Goal: Navigation & Orientation: Find specific page/section

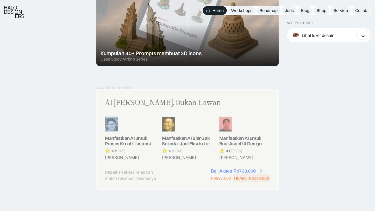
scroll to position [395, 0]
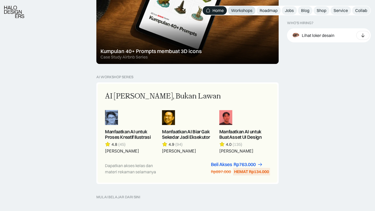
click at [244, 14] on link "Workshops" at bounding box center [242, 10] width 28 height 9
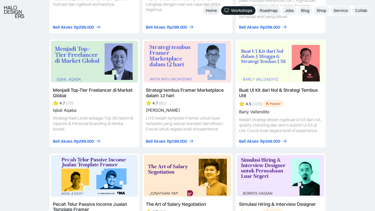
scroll to position [837, 0]
click at [366, 8] on div "Collab" at bounding box center [361, 10] width 12 height 5
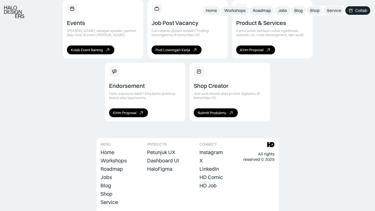
scroll to position [385, 0]
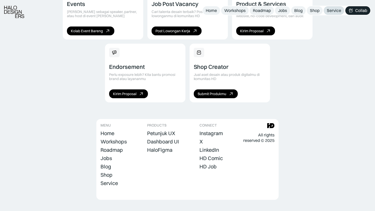
click at [335, 9] on div "Service" at bounding box center [334, 10] width 14 height 5
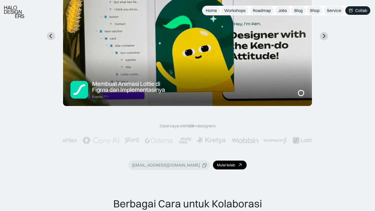
scroll to position [124, 0]
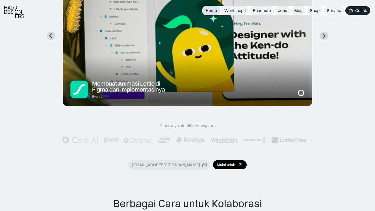
click at [209, 11] on div "Home" at bounding box center [211, 10] width 11 height 5
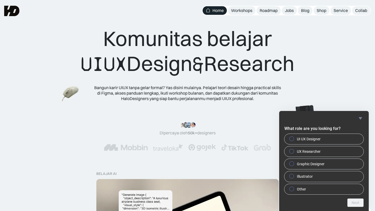
click at [360, 117] on icon "Hide survey" at bounding box center [360, 118] width 3 height 2
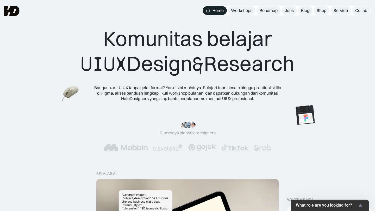
click at [342, 142] on div ""Serius, ini e-book UX pertama yang bikin gue betah baca! 📖 Penjelasannya ngali…" at bounding box center [187, 136] width 333 height 29
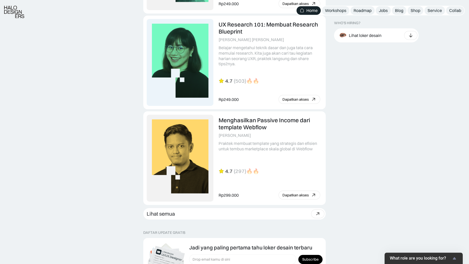
scroll to position [1421, 0]
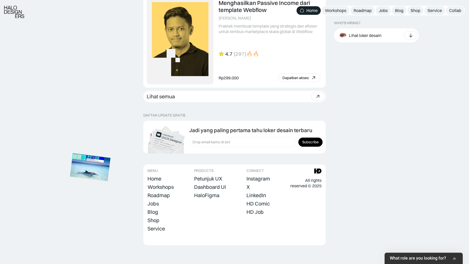
click at [97, 169] on img at bounding box center [90, 168] width 41 height 28
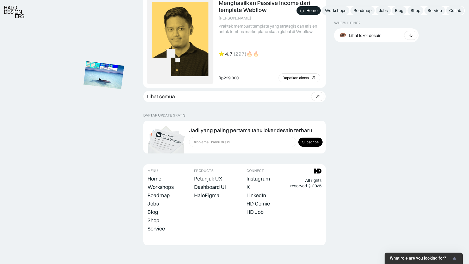
click at [113, 80] on img at bounding box center [103, 75] width 41 height 28
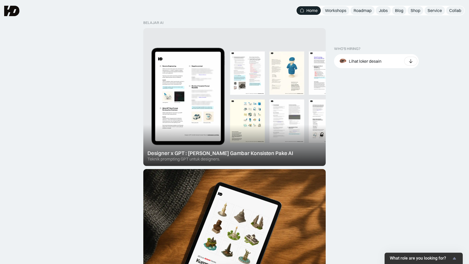
scroll to position [0, 0]
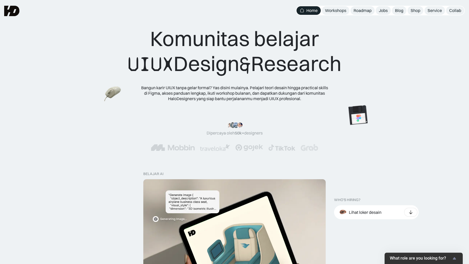
click at [374, 82] on div "Komunitas belajar UIUX Design & Research Bangun karir UIUX tanpa gelar formal? …" at bounding box center [234, 63] width 427 height 75
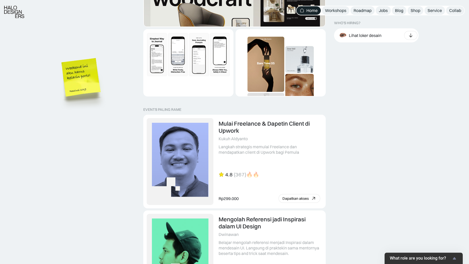
scroll to position [1015, 0]
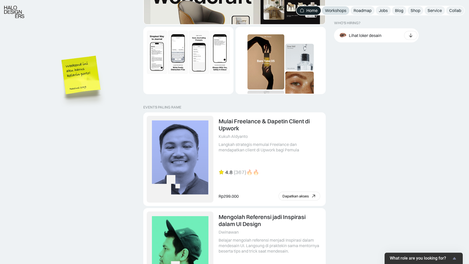
click at [341, 10] on div "Workshops" at bounding box center [335, 10] width 21 height 5
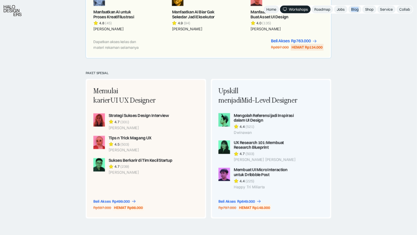
scroll to position [352, 0]
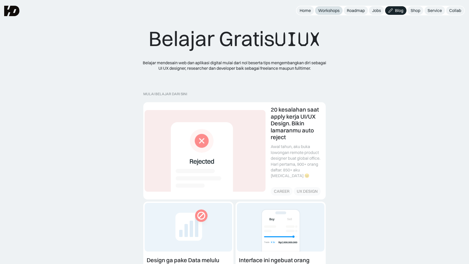
click at [331, 14] on link "Workshops" at bounding box center [329, 10] width 28 height 9
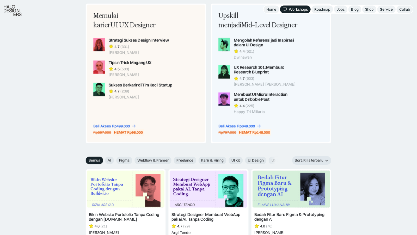
scroll to position [437, 0]
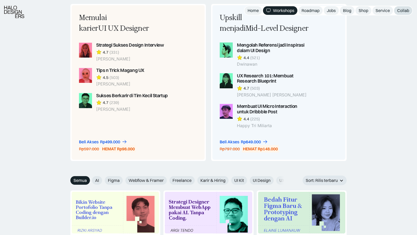
click at [399, 12] on div "Collab" at bounding box center [403, 10] width 12 height 5
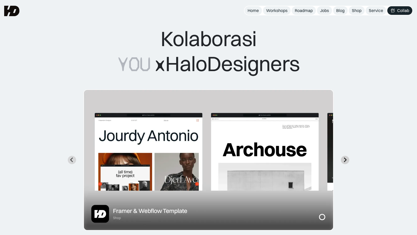
click at [348, 159] on button "Next slide" at bounding box center [345, 160] width 8 height 8
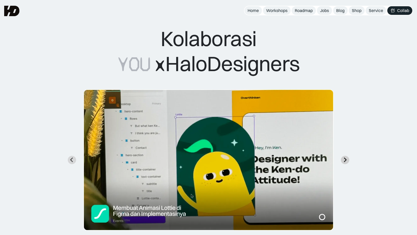
click at [345, 161] on icon "Next slide" at bounding box center [345, 160] width 3 height 5
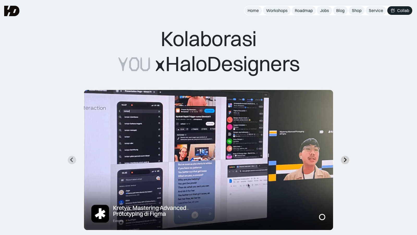
click at [345, 161] on icon "Next slide" at bounding box center [345, 160] width 3 height 5
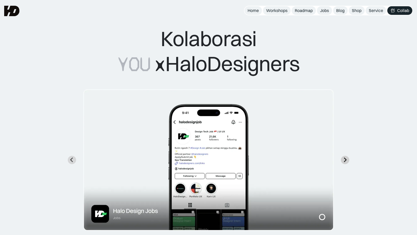
click at [345, 161] on icon "Next slide" at bounding box center [345, 160] width 3 height 5
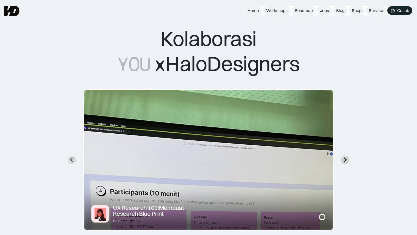
click at [345, 161] on icon "Next slide" at bounding box center [345, 160] width 3 height 5
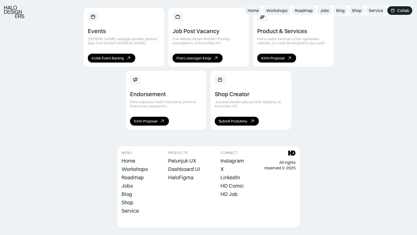
scroll to position [361, 0]
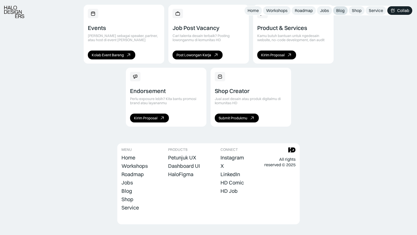
click at [342, 10] on div "Blog" at bounding box center [340, 10] width 8 height 5
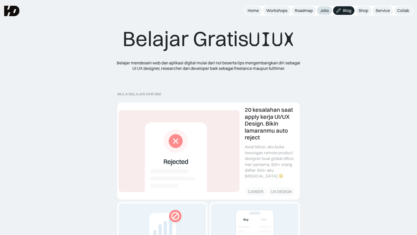
click at [322, 10] on div "Jobs" at bounding box center [324, 10] width 9 height 5
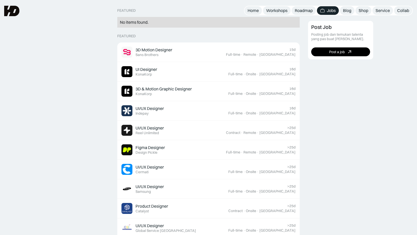
scroll to position [132, 0]
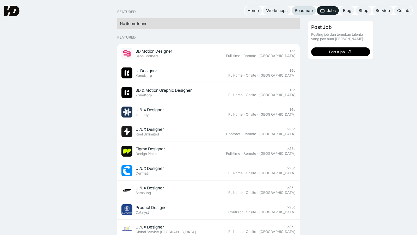
click at [305, 12] on div "Roadmap" at bounding box center [304, 10] width 18 height 5
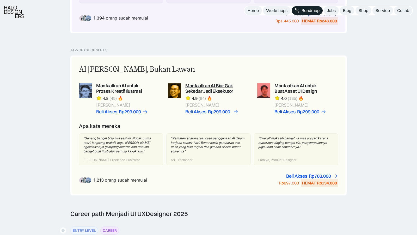
scroll to position [332, 0]
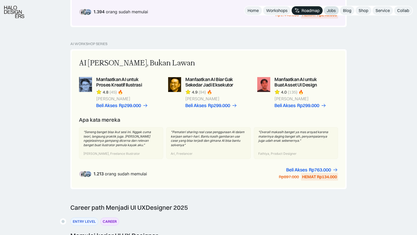
click at [333, 10] on div "Jobs" at bounding box center [331, 10] width 9 height 5
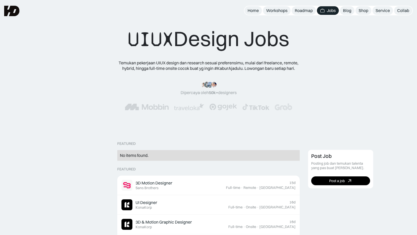
click at [344, 13] on div "Blog" at bounding box center [347, 10] width 8 height 5
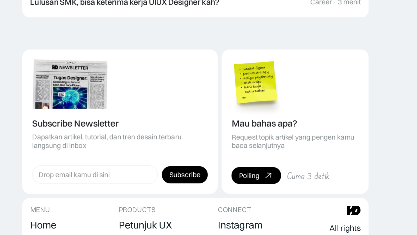
scroll to position [675, 0]
